Goal: Complete application form

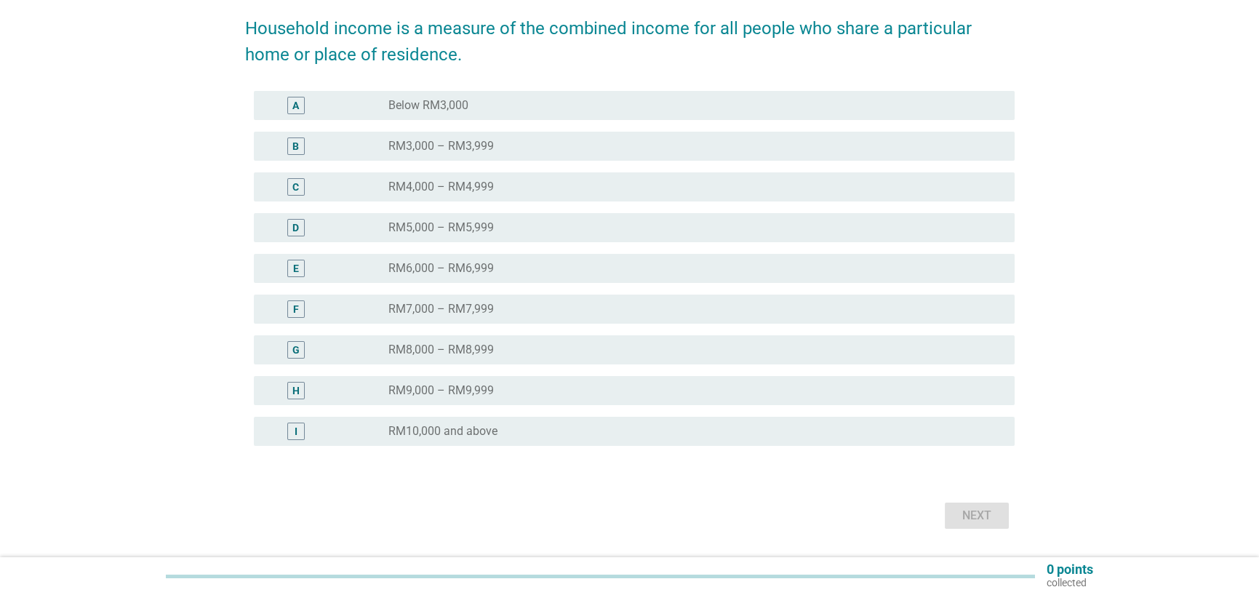
scroll to position [218, 0]
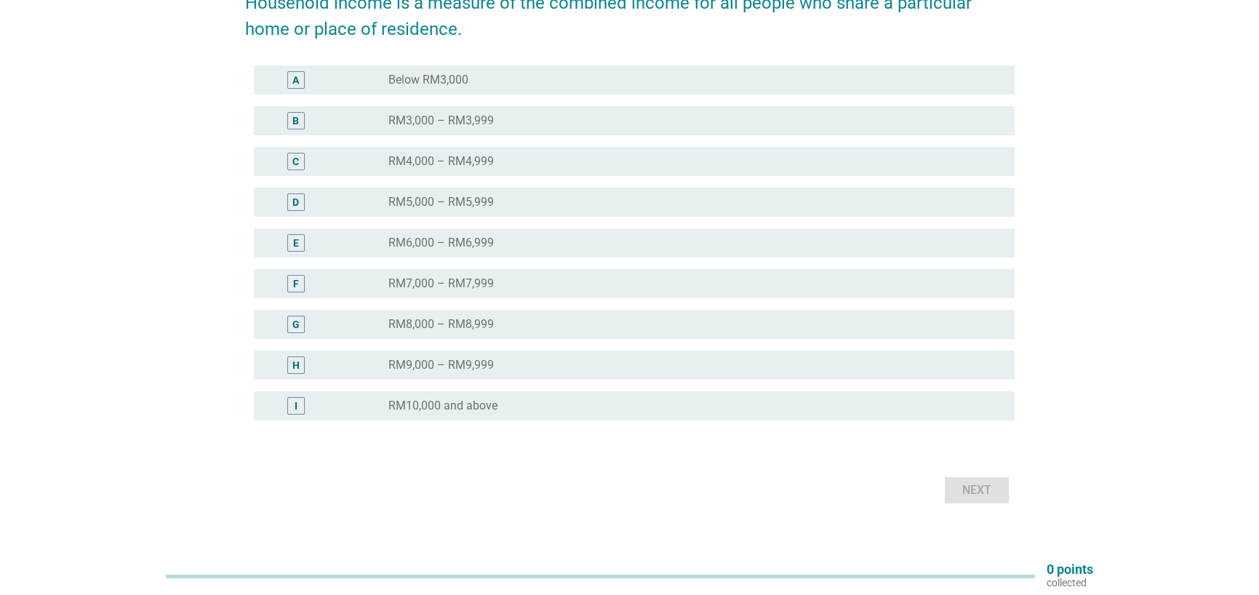
click at [446, 401] on label "RM10,000 and above" at bounding box center [442, 405] width 109 height 15
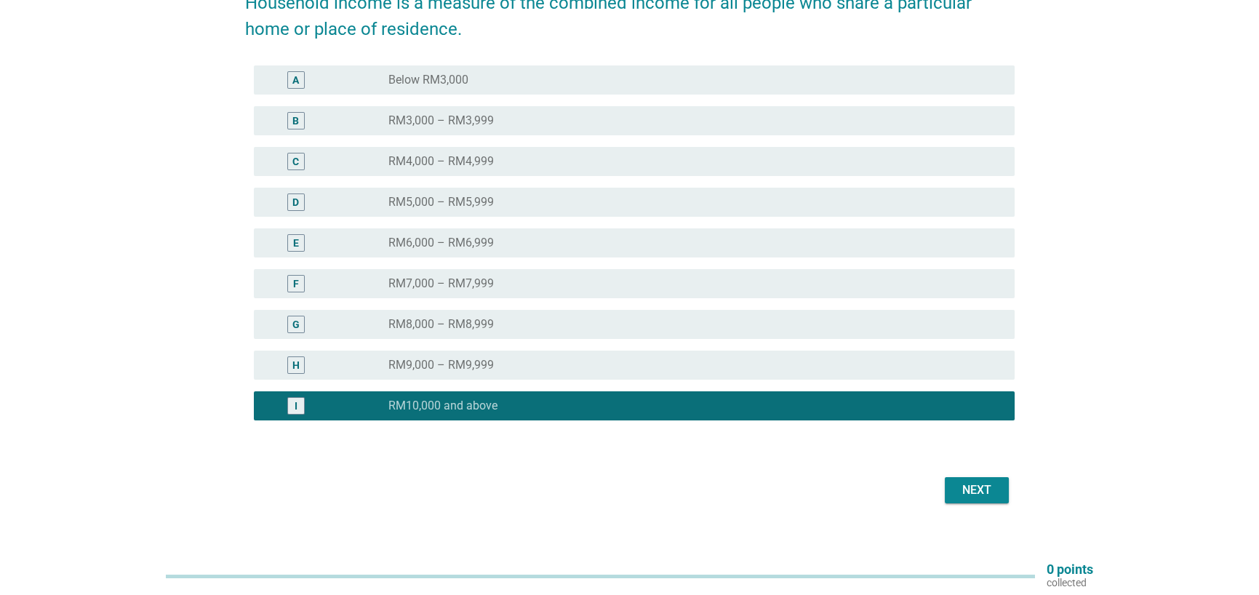
click at [983, 492] on div "Next" at bounding box center [976, 489] width 41 height 17
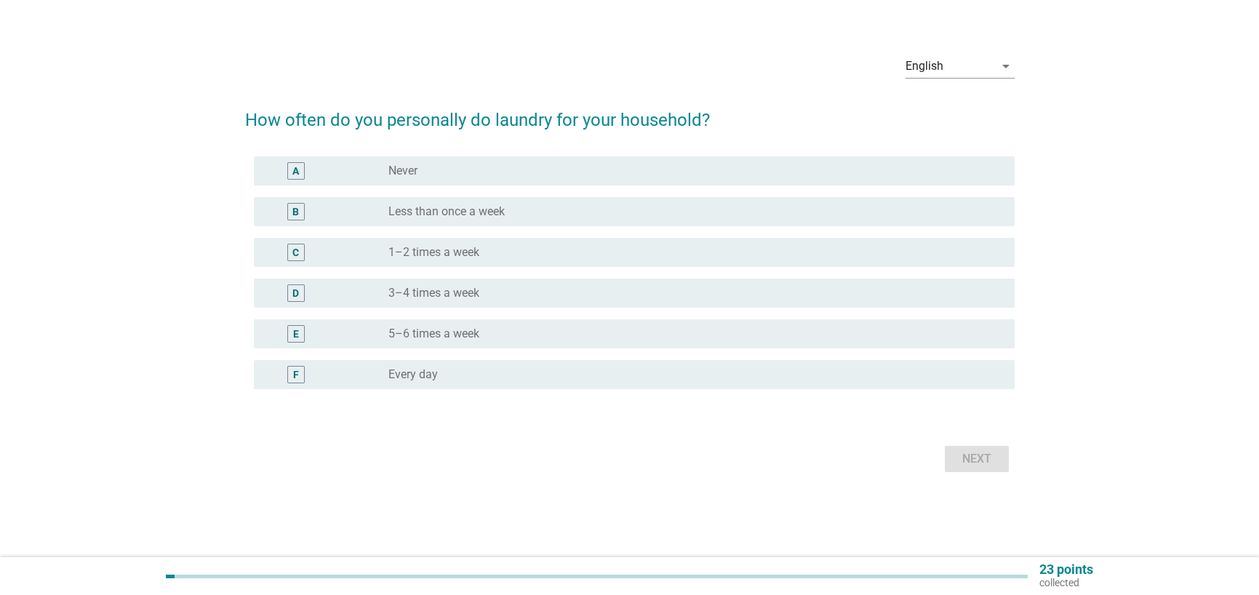
scroll to position [0, 0]
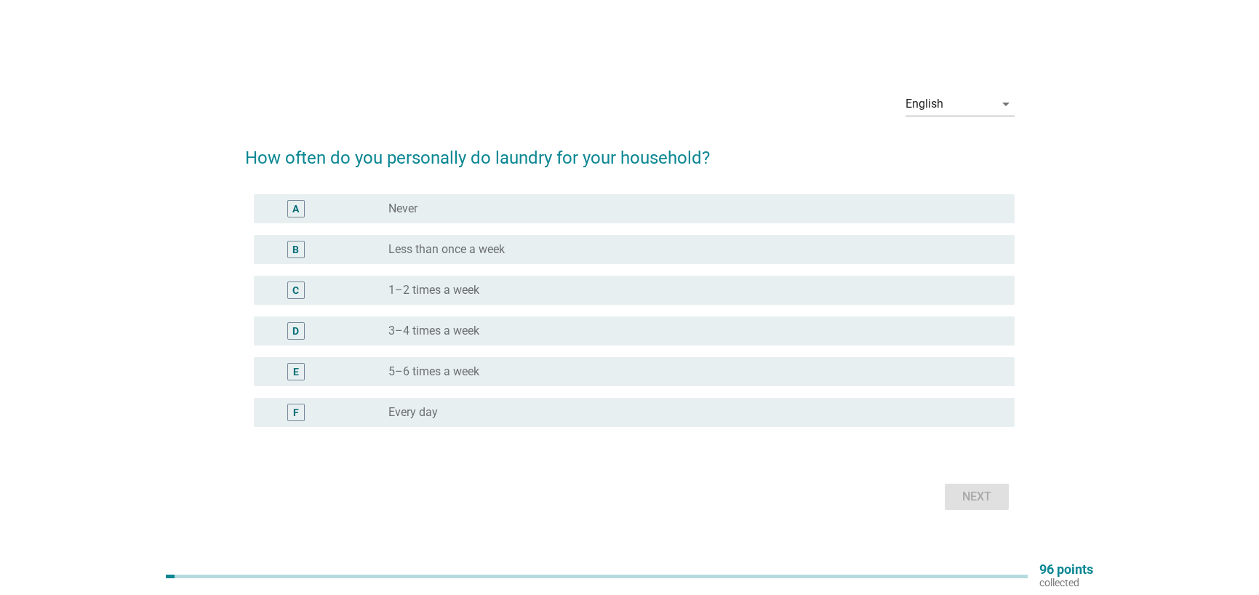
click at [454, 409] on div "radio_button_unchecked Every day" at bounding box center [689, 412] width 603 height 15
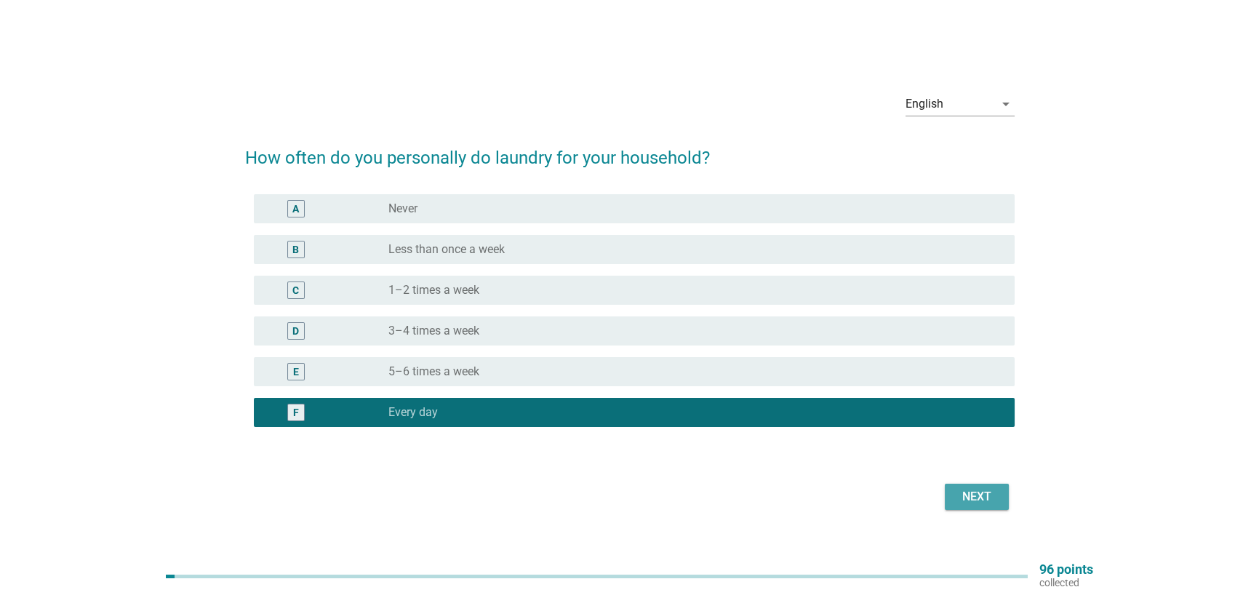
click at [988, 494] on div "Next" at bounding box center [976, 496] width 41 height 17
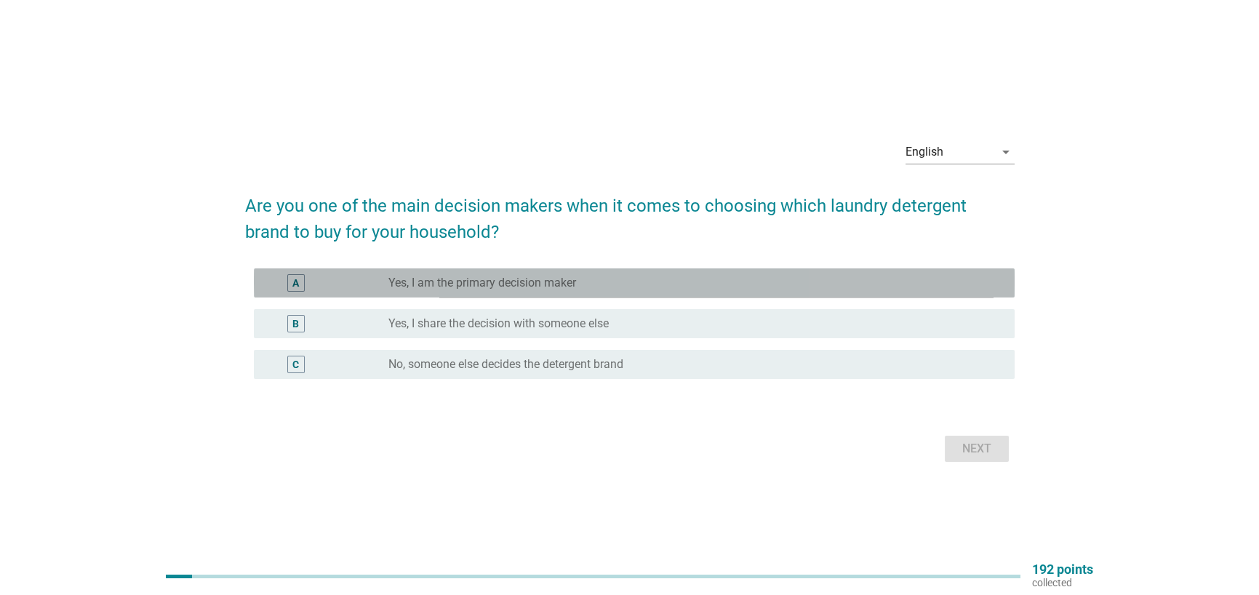
click at [494, 276] on label "Yes, I am the primary decision maker" at bounding box center [482, 283] width 188 height 15
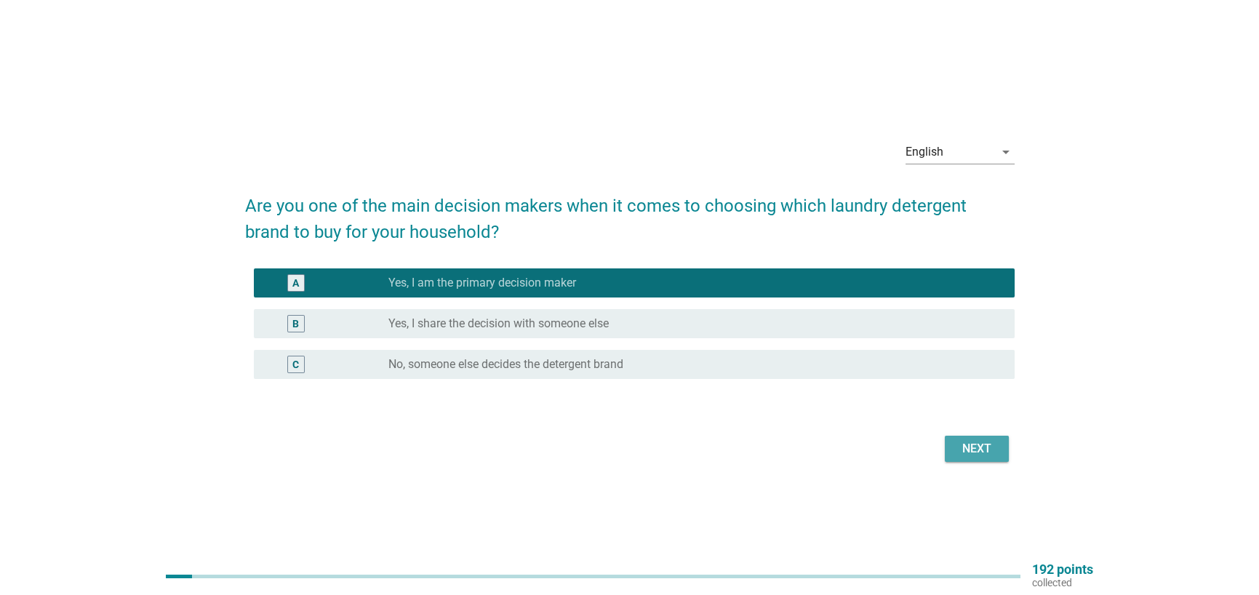
click at [969, 444] on div "Next" at bounding box center [976, 448] width 41 height 17
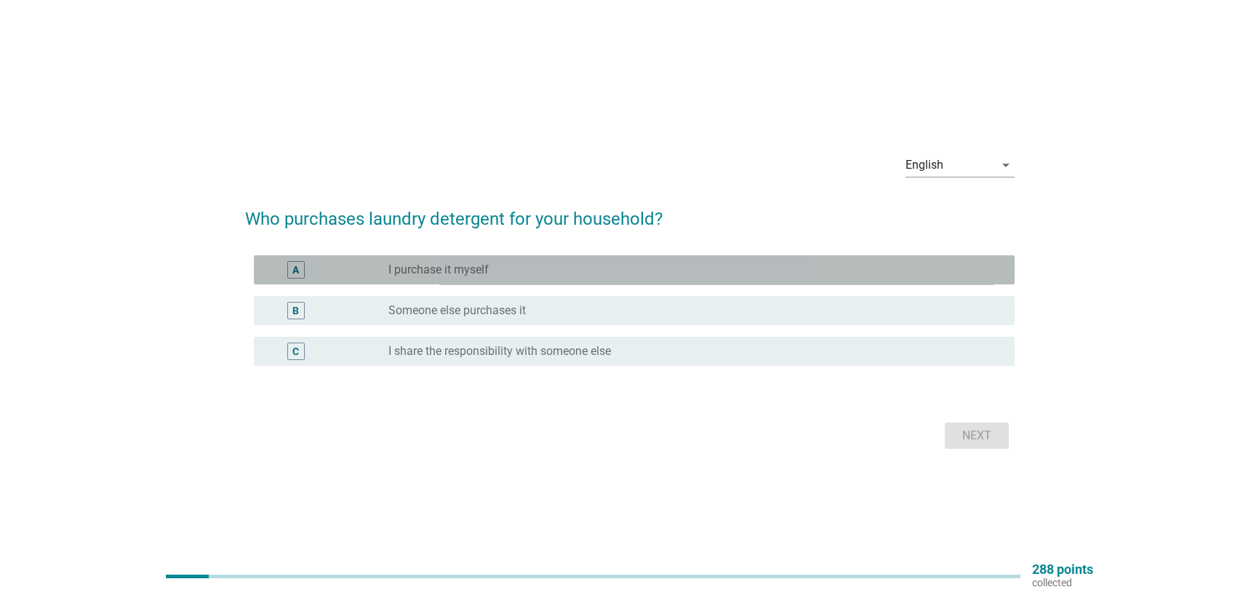
click at [452, 276] on label "I purchase it myself" at bounding box center [438, 269] width 100 height 15
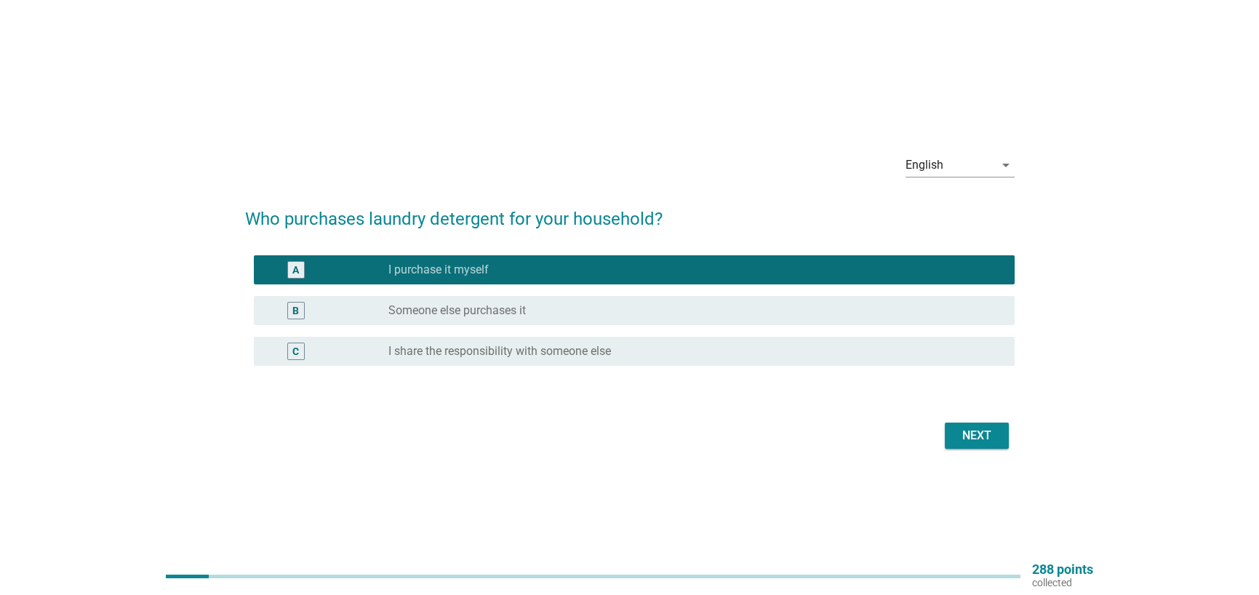
click at [588, 347] on label "I share the responsibility with someone else" at bounding box center [499, 351] width 223 height 15
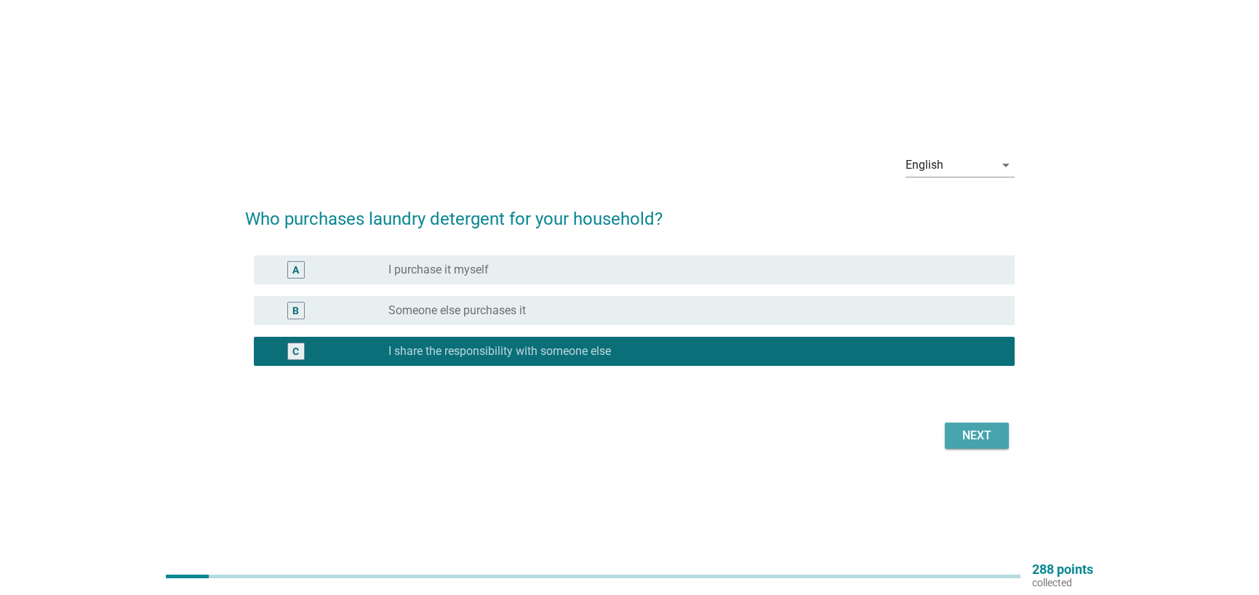
click at [973, 444] on div "Next" at bounding box center [976, 435] width 41 height 17
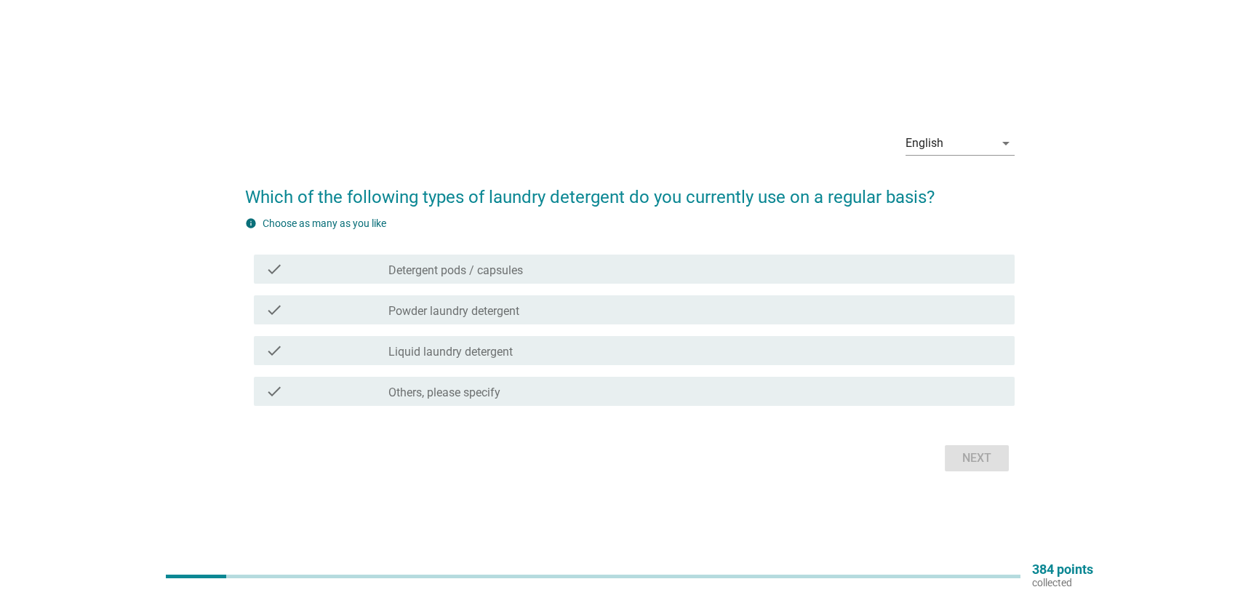
click at [475, 352] on label "Liquid laundry detergent" at bounding box center [450, 352] width 124 height 15
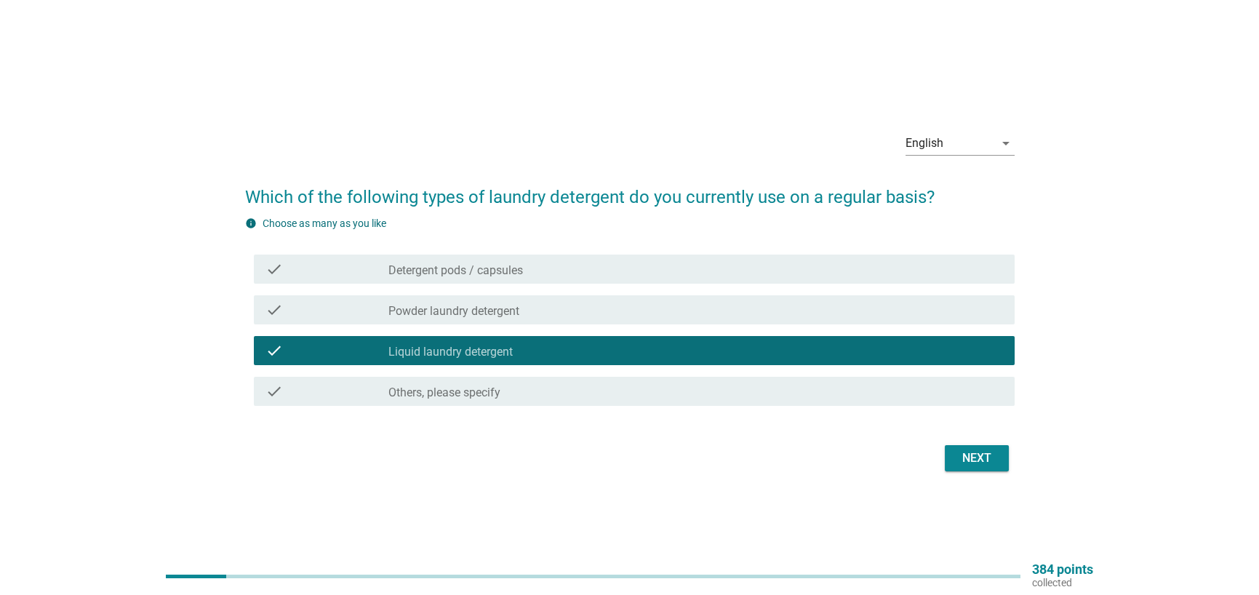
click at [988, 457] on div "Next" at bounding box center [976, 457] width 41 height 17
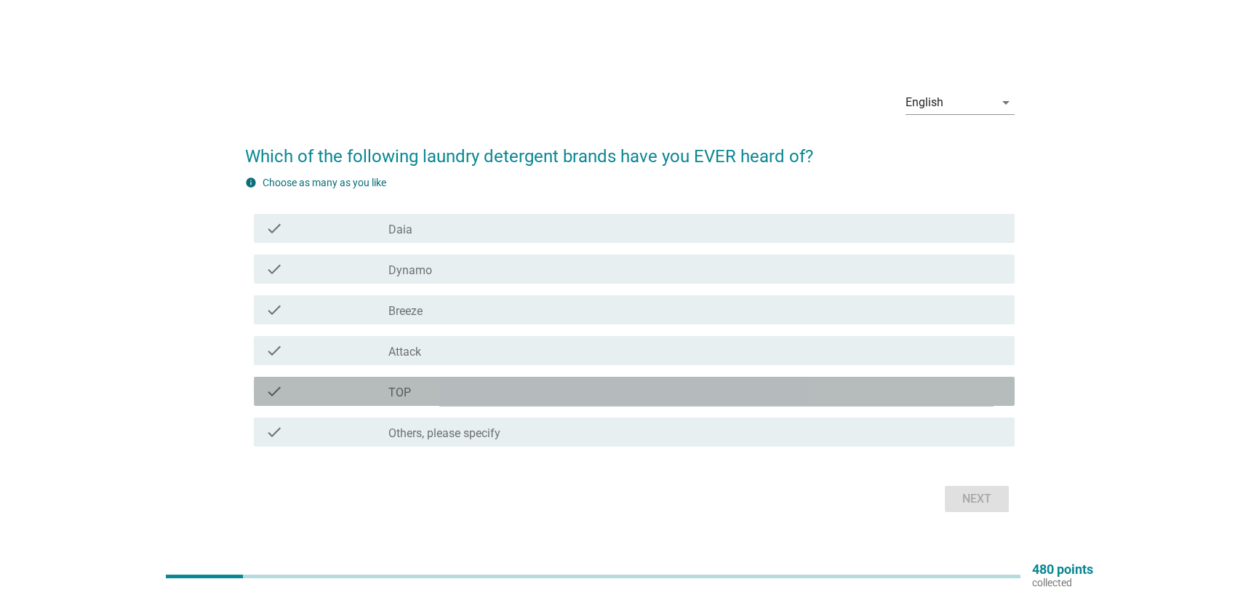
click at [413, 394] on div "check_box_outline_blank TOP" at bounding box center [695, 390] width 614 height 17
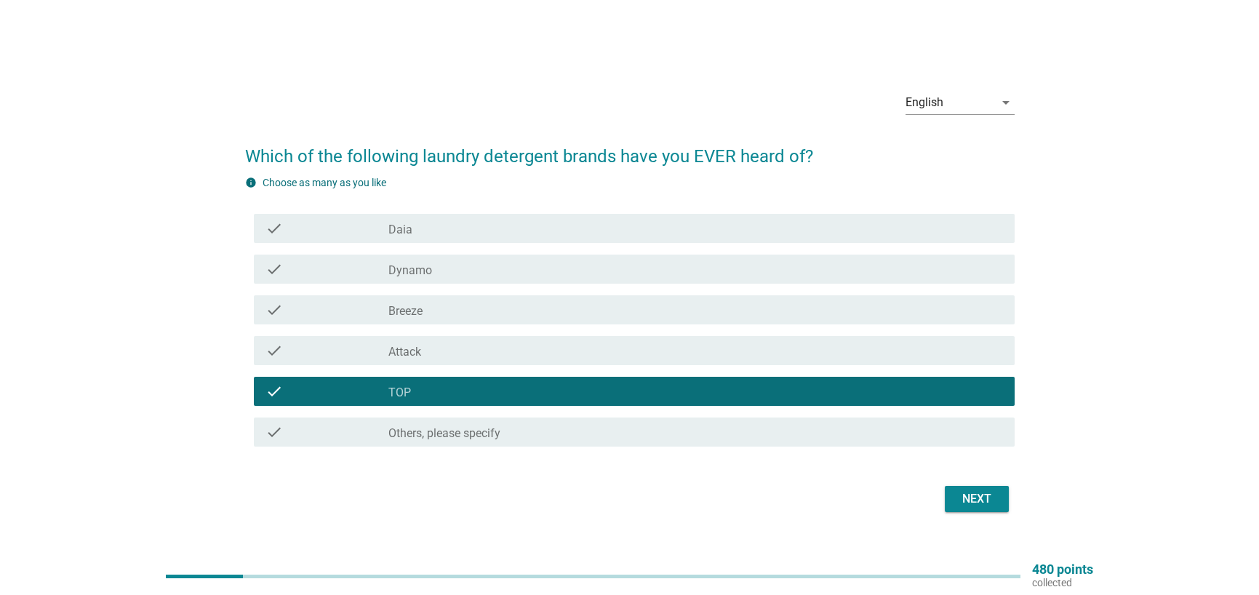
click at [430, 346] on div "check_box_outline_blank Attack" at bounding box center [695, 350] width 614 height 17
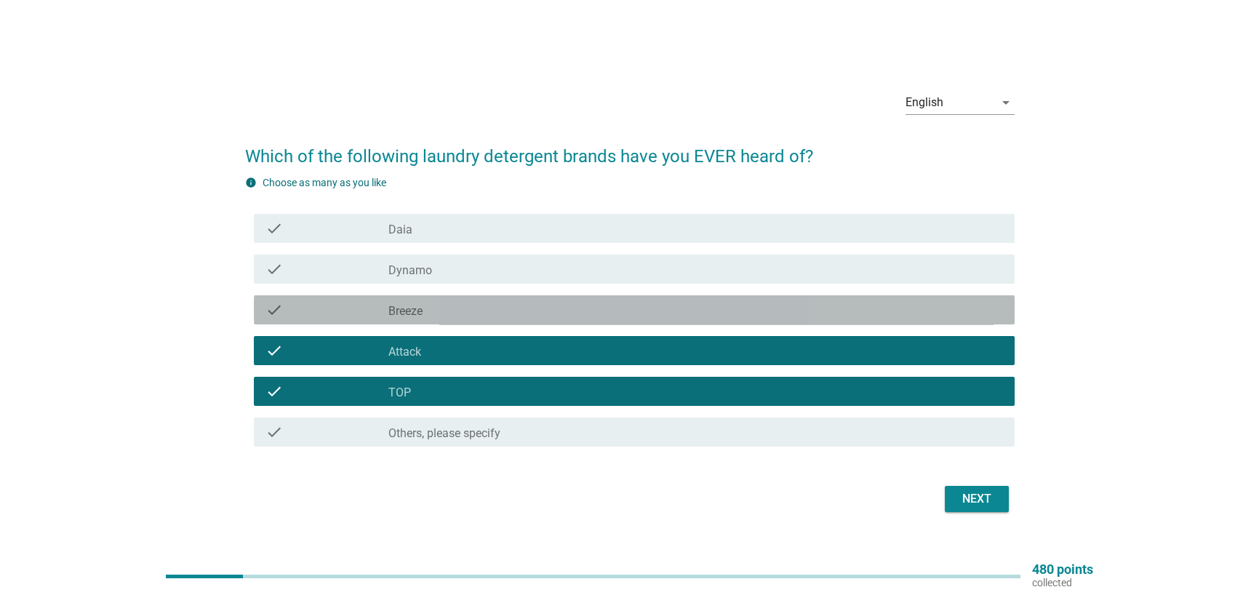
click at [437, 313] on div "check_box_outline_blank Breeze" at bounding box center [695, 309] width 614 height 17
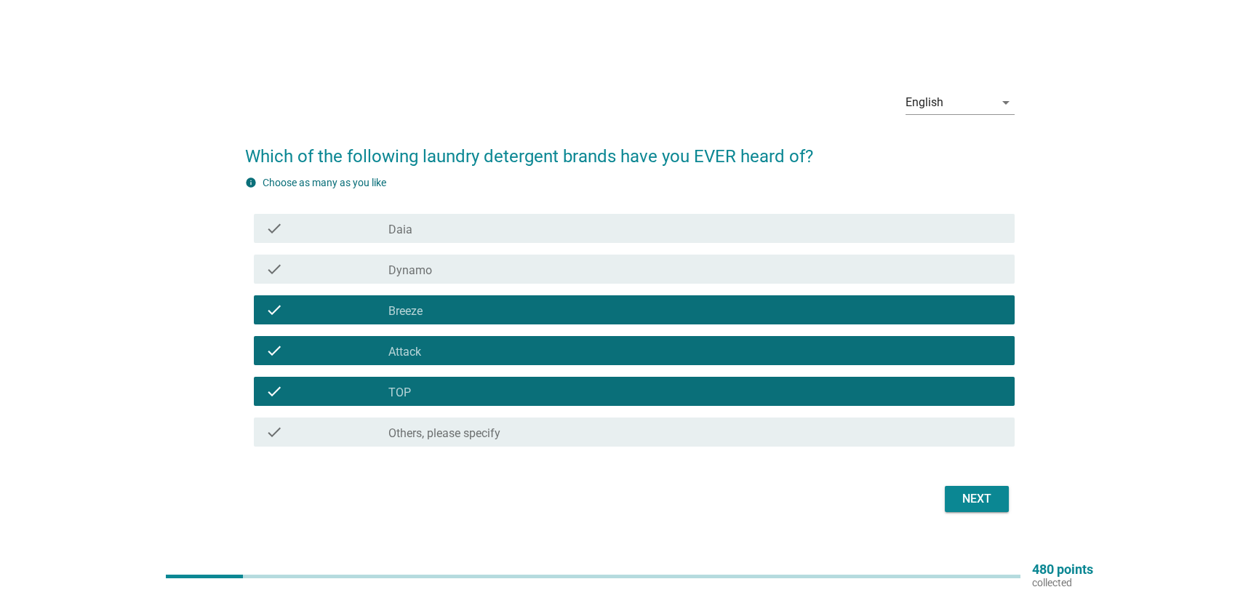
click at [457, 266] on div "check_box_outline_blank Dynamo" at bounding box center [695, 268] width 614 height 17
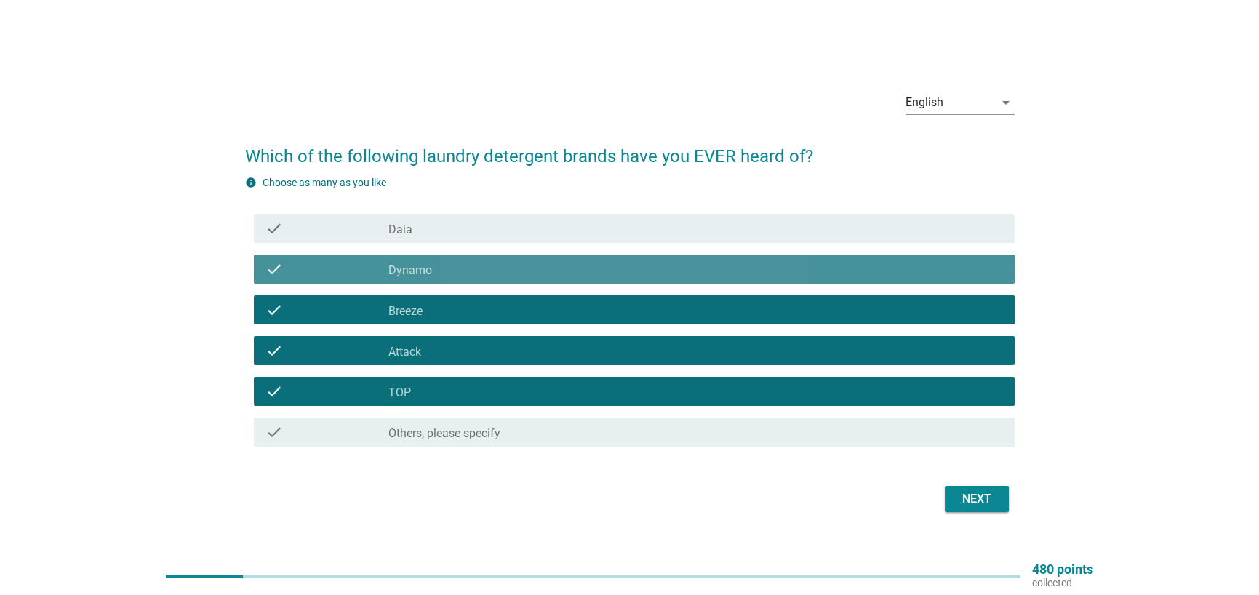
click at [476, 220] on div "check_box_outline_blank Daia" at bounding box center [695, 228] width 614 height 17
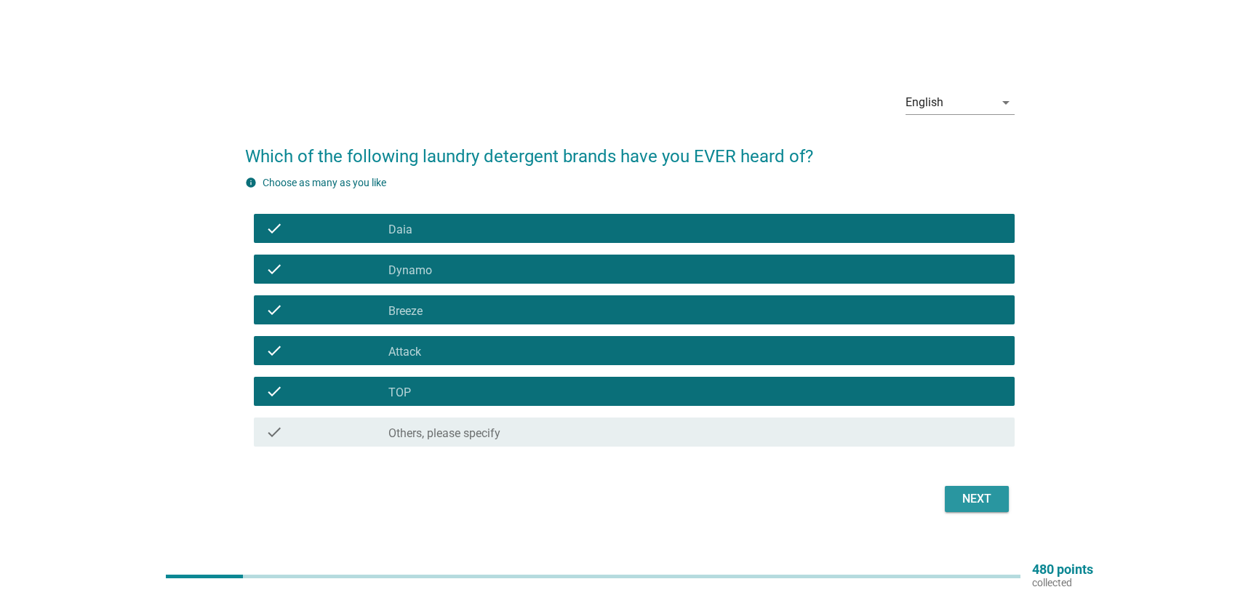
click at [990, 489] on button "Next" at bounding box center [977, 499] width 64 height 26
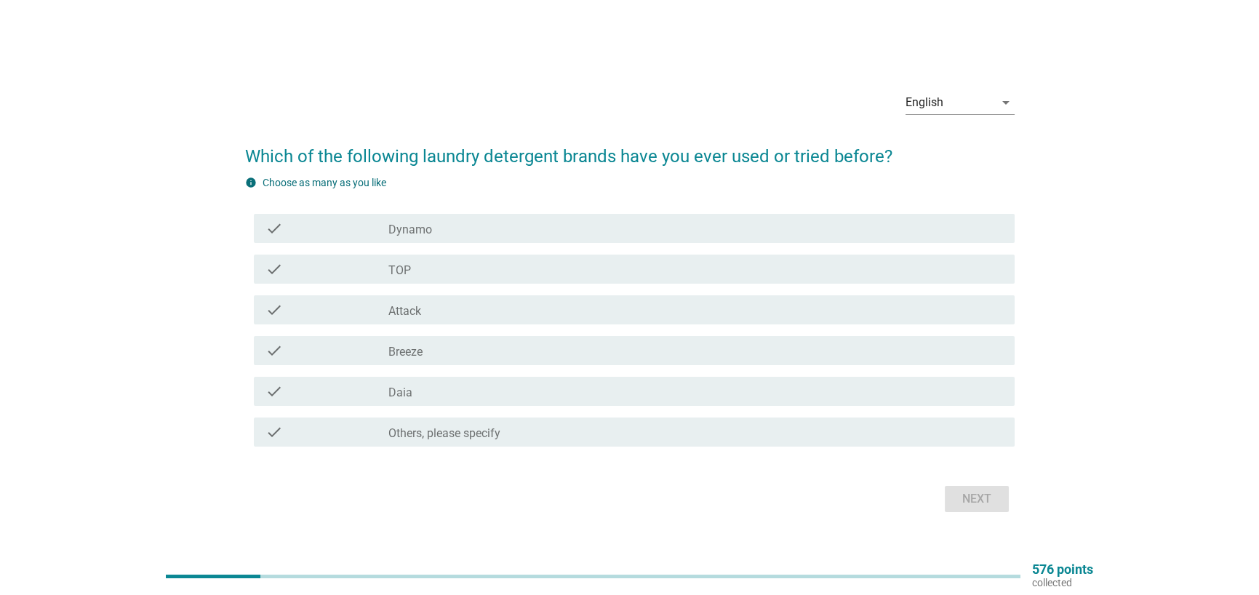
click at [428, 354] on div "check_box_outline_blank Breeze" at bounding box center [695, 350] width 614 height 17
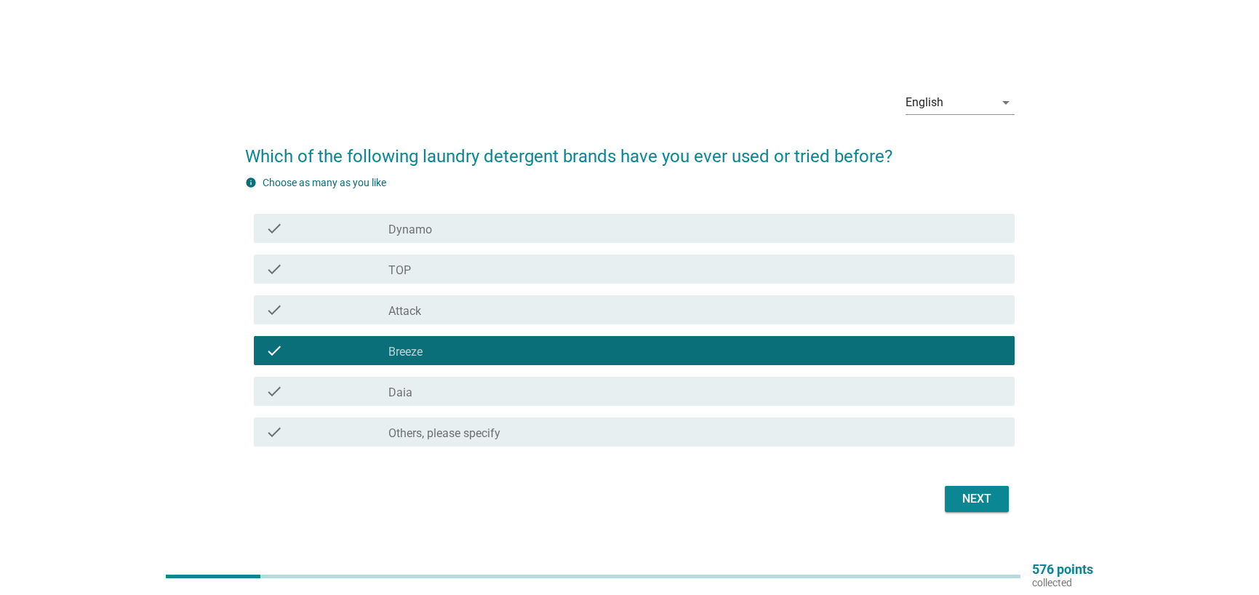
click at [430, 273] on div "check_box_outline_blank TOP" at bounding box center [695, 268] width 614 height 17
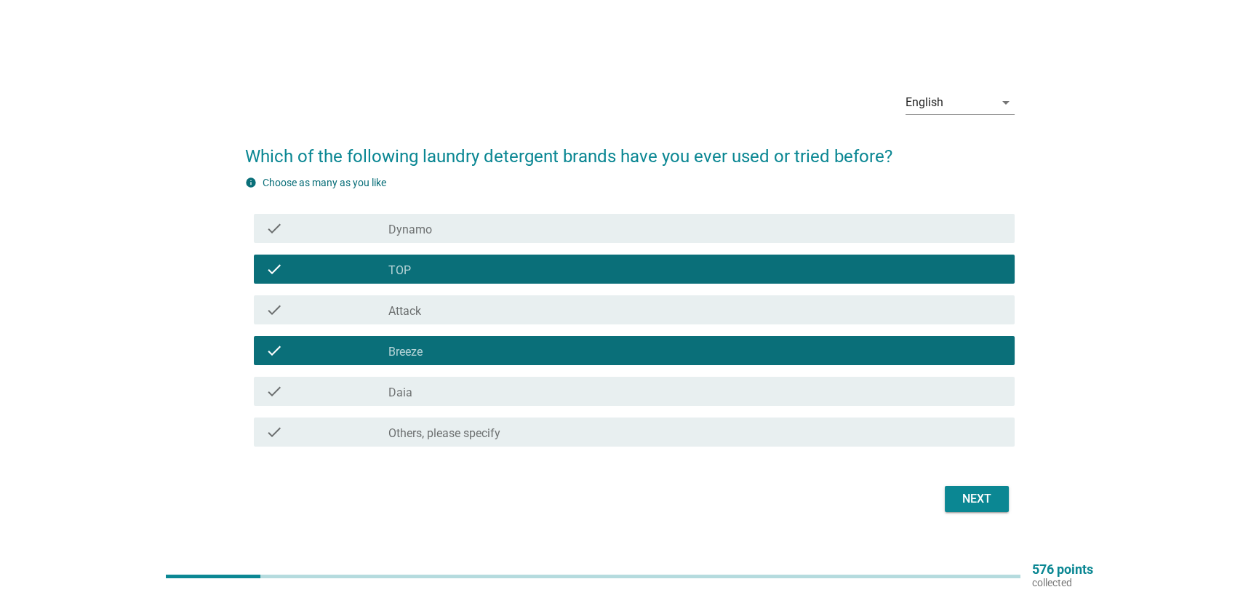
click at [511, 224] on div "check_box_outline_blank Dynamo" at bounding box center [695, 228] width 614 height 17
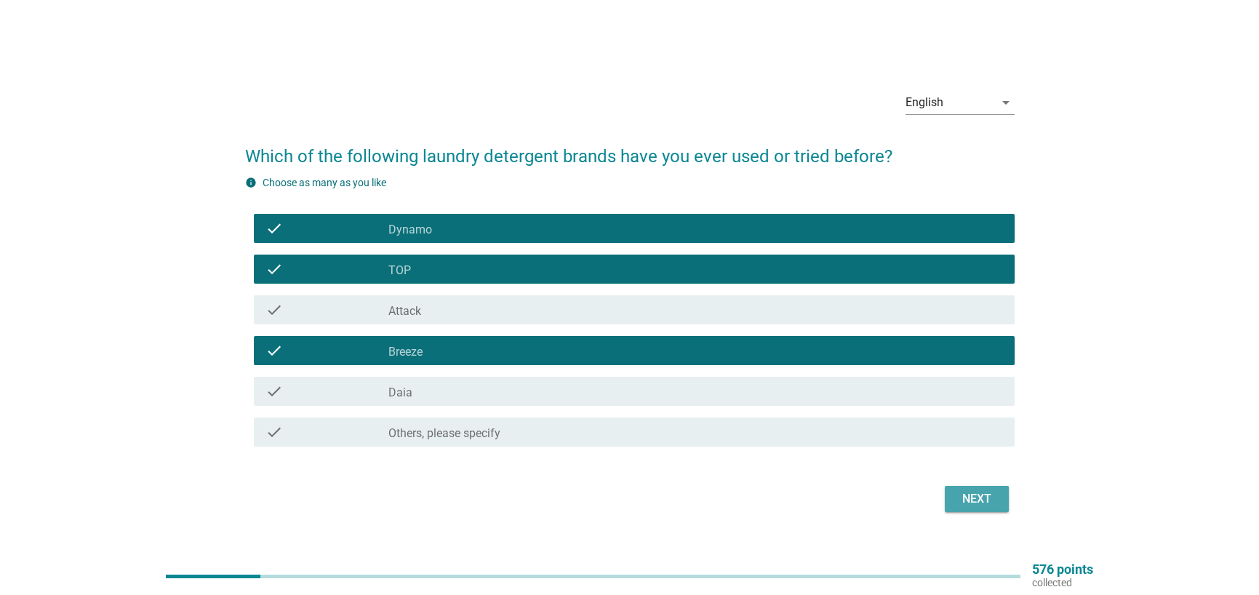
click at [973, 505] on div "Next" at bounding box center [976, 498] width 41 height 17
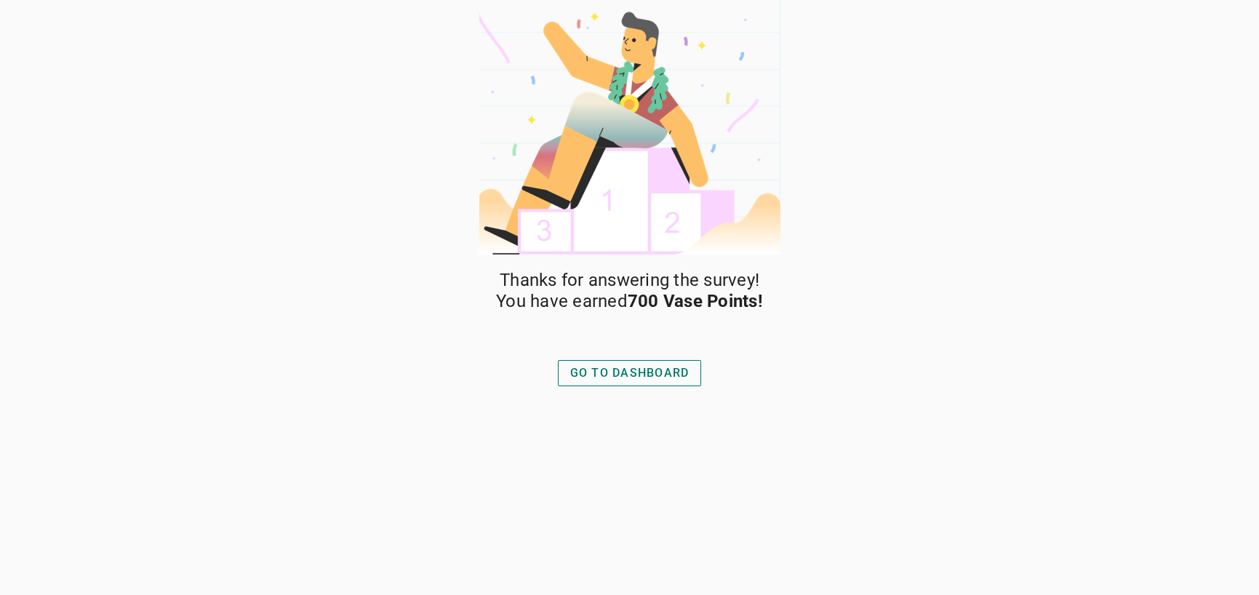
click at [659, 377] on div "GO TO DASHBOARD" at bounding box center [629, 372] width 119 height 17
